Goal: Check status: Check status

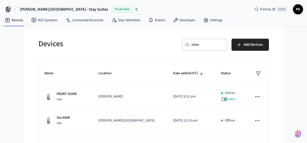
click at [195, 43] on input "text" at bounding box center [207, 44] width 33 height 5
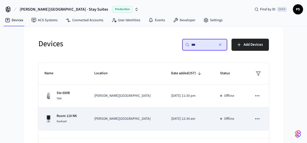
type input "***"
click at [192, 116] on p "[DATE] 12:34 am" at bounding box center [189, 118] width 37 height 5
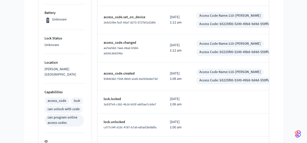
scroll to position [254, 0]
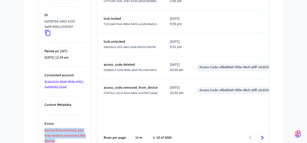
drag, startPoint x: 60, startPoint y: 135, endPoint x: 40, endPoint y: 122, distance: 23.1
click at [71, 128] on p "Device Disconnected, you may need to reconnect the device." at bounding box center [64, 136] width 41 height 16
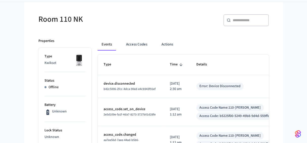
scroll to position [0, 0]
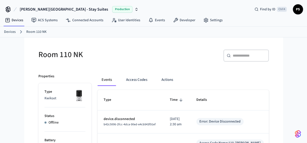
click at [12, 33] on link "Devices" at bounding box center [10, 31] width 12 height 5
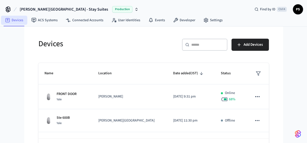
click at [22, 20] on link "Devices" at bounding box center [14, 20] width 26 height 9
click at [20, 17] on link "Devices" at bounding box center [14, 20] width 26 height 9
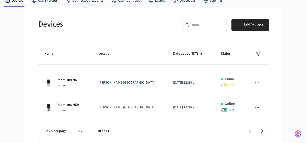
scroll to position [189, 0]
